Goal: Check status: Check status

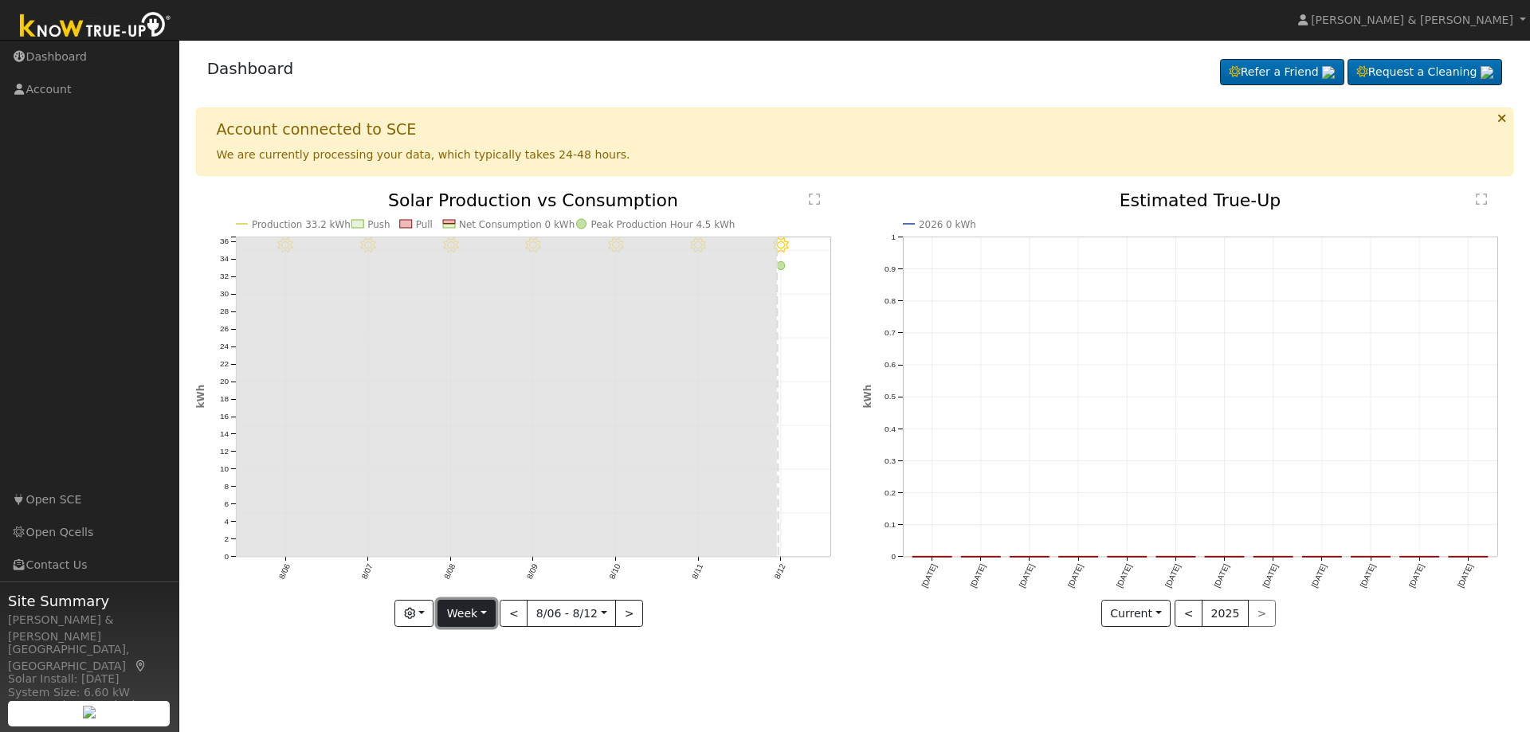
click at [482, 611] on button "Week" at bounding box center [467, 613] width 58 height 27
click at [480, 493] on link "Day" at bounding box center [493, 491] width 111 height 22
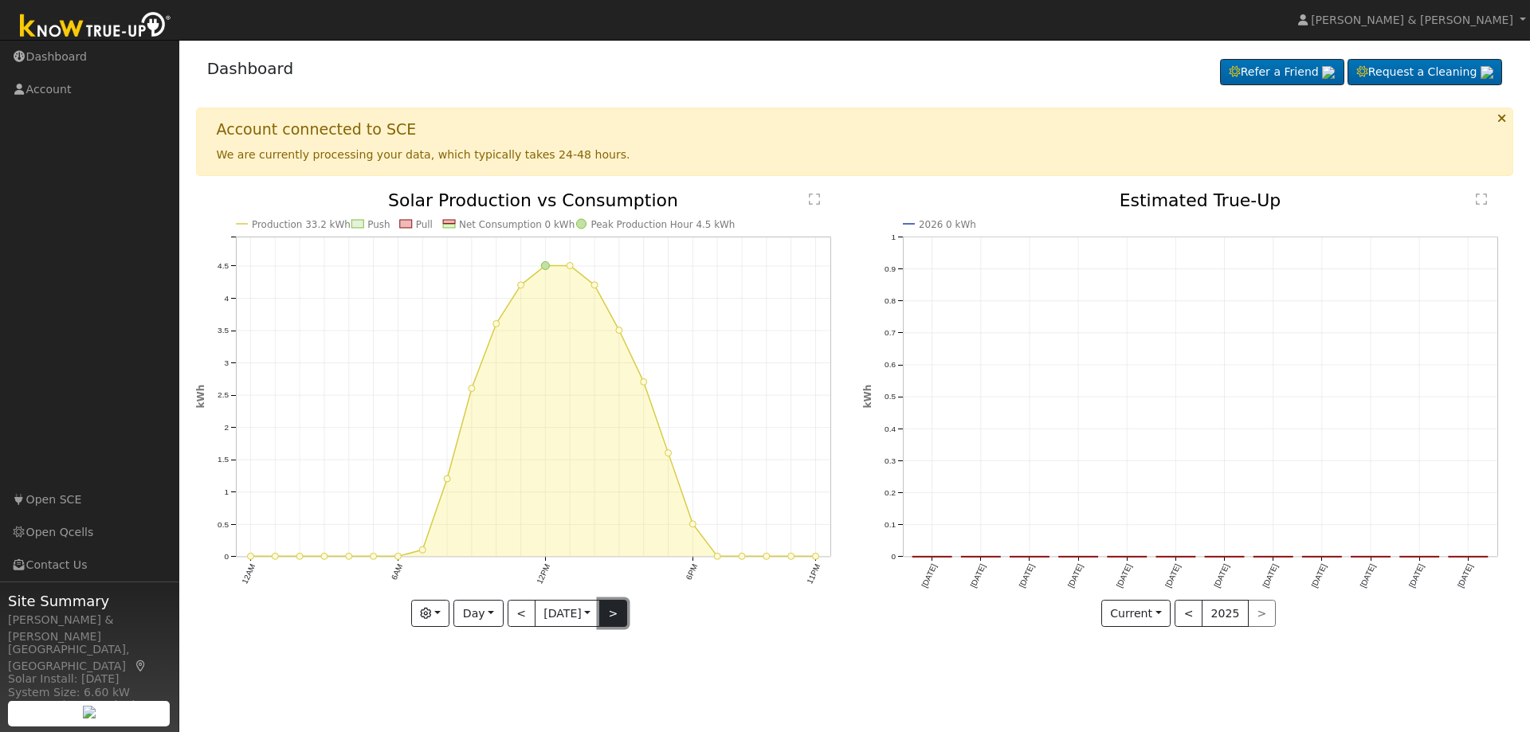
click at [616, 619] on button ">" at bounding box center [613, 613] width 28 height 27
click at [508, 610] on button "<" at bounding box center [522, 613] width 28 height 27
click at [611, 611] on button ">" at bounding box center [613, 613] width 28 height 27
type input "[DATE]"
